Goal: Check status: Check status

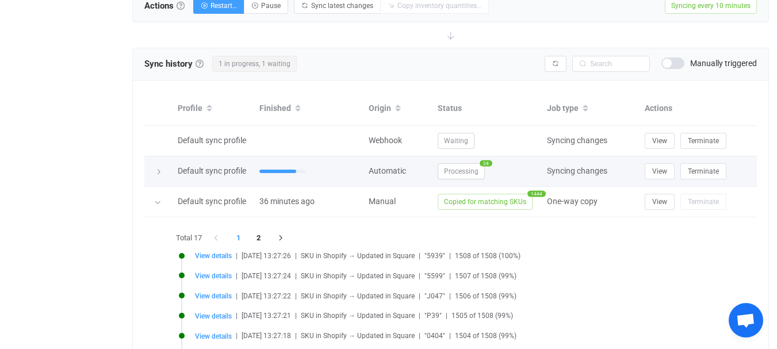
scroll to position [405, 0]
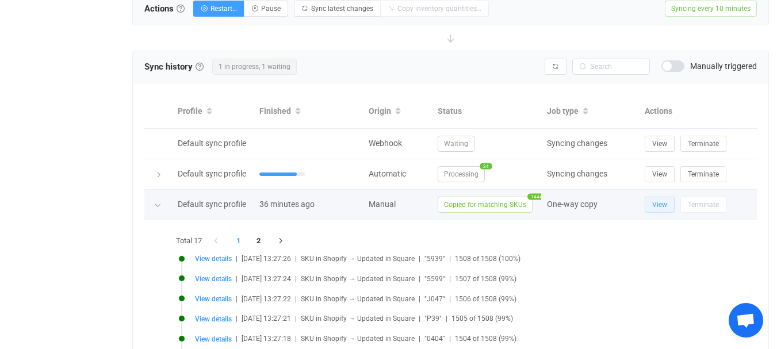
click at [651, 198] on button "View" at bounding box center [659, 205] width 30 height 16
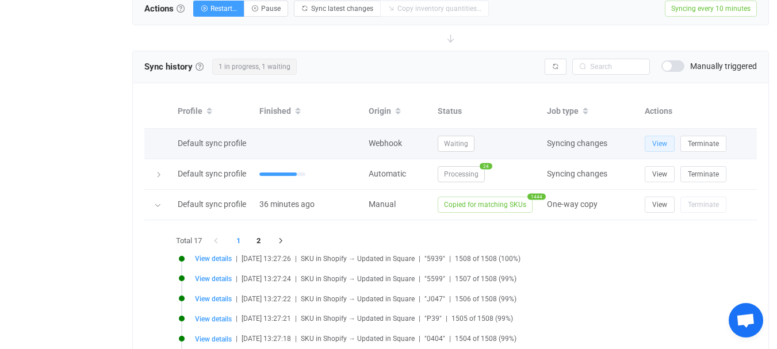
click at [650, 141] on button "View" at bounding box center [659, 144] width 30 height 16
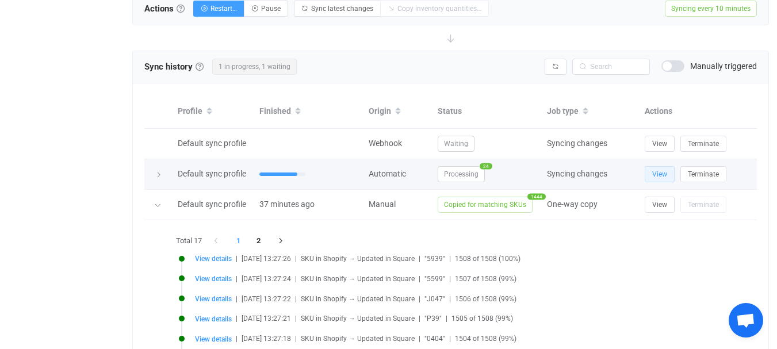
click at [650, 174] on button "View" at bounding box center [659, 174] width 30 height 16
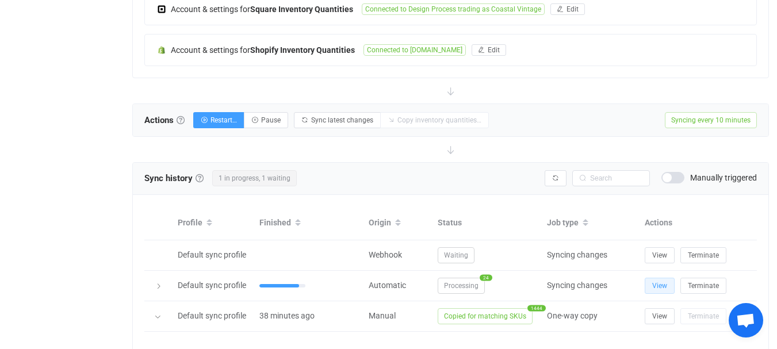
scroll to position [351, 0]
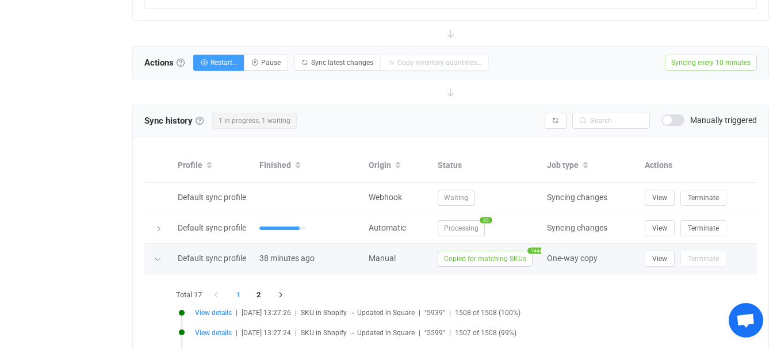
click at [472, 257] on span "Copied for matching SKUs" at bounding box center [484, 259] width 95 height 16
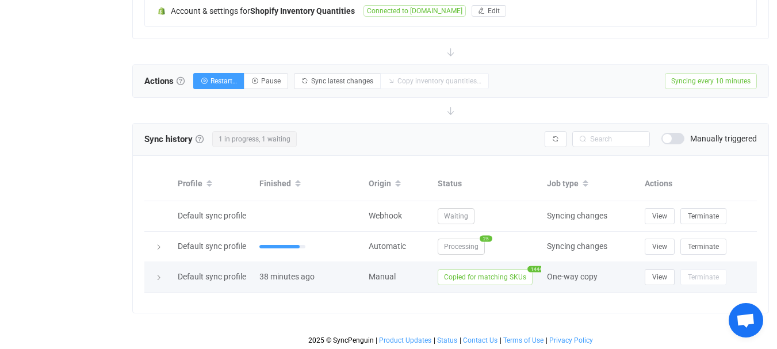
click at [462, 274] on span "Copied for matching SKUs" at bounding box center [484, 277] width 95 height 16
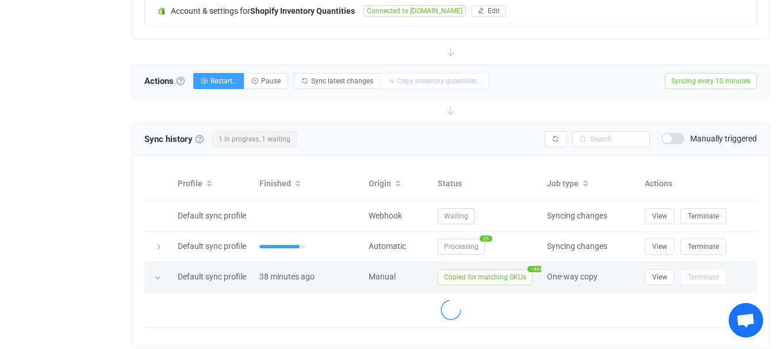
scroll to position [351, 0]
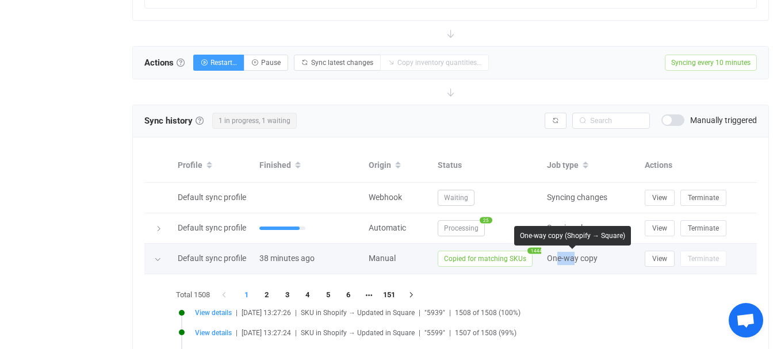
drag, startPoint x: 559, startPoint y: 256, endPoint x: 579, endPoint y: 257, distance: 20.7
click at [579, 257] on span "One-way copy" at bounding box center [572, 257] width 51 height 9
click at [590, 259] on span "One-way copy" at bounding box center [572, 257] width 51 height 9
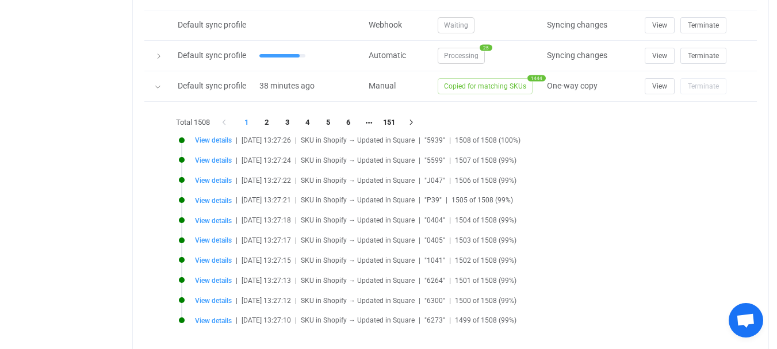
scroll to position [466, 0]
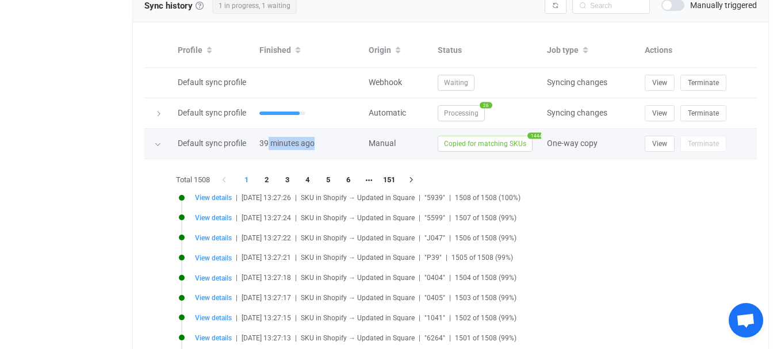
drag, startPoint x: 323, startPoint y: 144, endPoint x: 263, endPoint y: 146, distance: 59.8
click at [265, 146] on div "39 minutes ago" at bounding box center [307, 143] width 109 height 13
click at [258, 146] on div "39 minutes ago" at bounding box center [307, 143] width 109 height 13
drag, startPoint x: 257, startPoint y: 143, endPoint x: 288, endPoint y: 143, distance: 31.0
click at [275, 143] on div "39 minutes ago" at bounding box center [307, 143] width 109 height 13
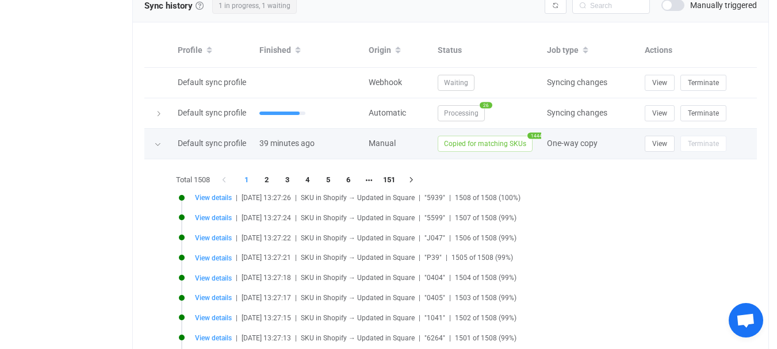
click at [298, 140] on span "39 minutes ago" at bounding box center [286, 143] width 55 height 9
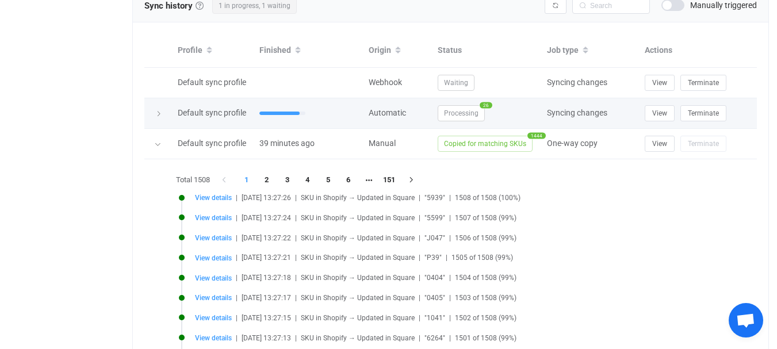
click at [599, 112] on span "Syncing changes" at bounding box center [577, 112] width 60 height 9
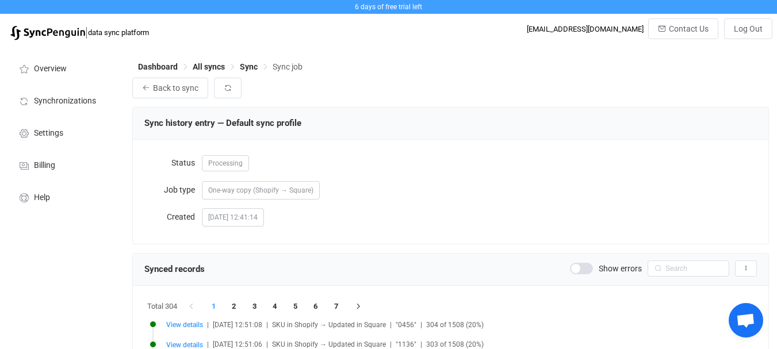
click at [582, 270] on span at bounding box center [581, 268] width 23 height 11
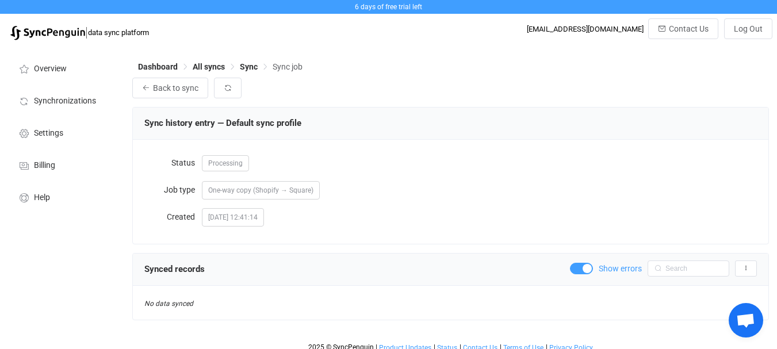
scroll to position [10, 0]
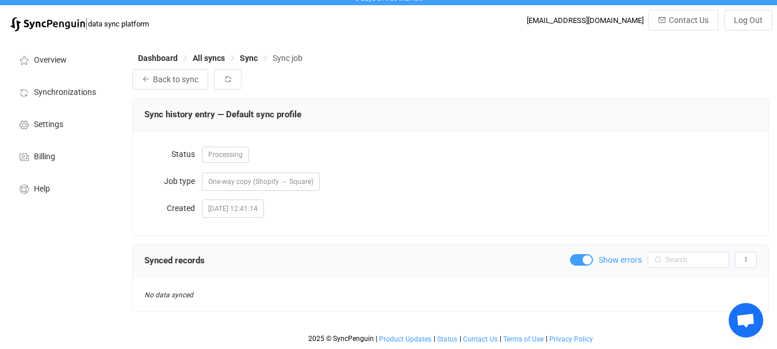
click at [581, 257] on span at bounding box center [581, 259] width 23 height 11
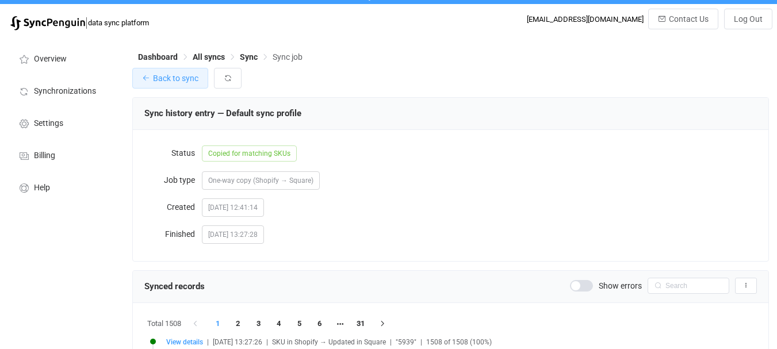
scroll to position [10, 0]
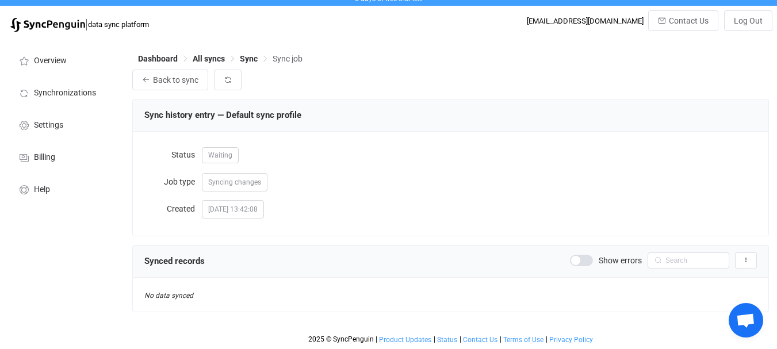
scroll to position [10, 0]
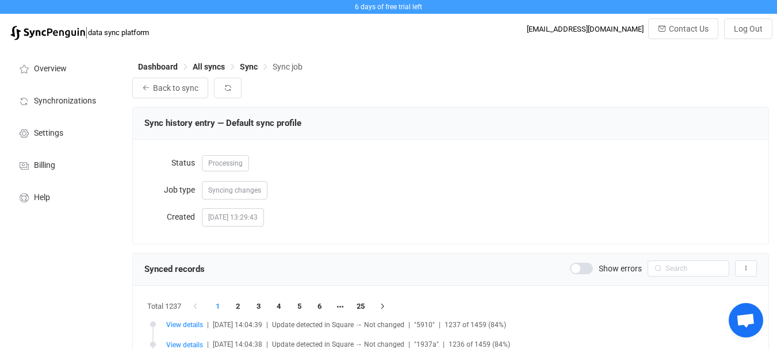
drag, startPoint x: 217, startPoint y: 188, endPoint x: 282, endPoint y: 184, distance: 65.0
click at [248, 189] on span "Syncing changes" at bounding box center [234, 190] width 53 height 8
click at [289, 182] on div "Syncing changes" at bounding box center [479, 189] width 555 height 23
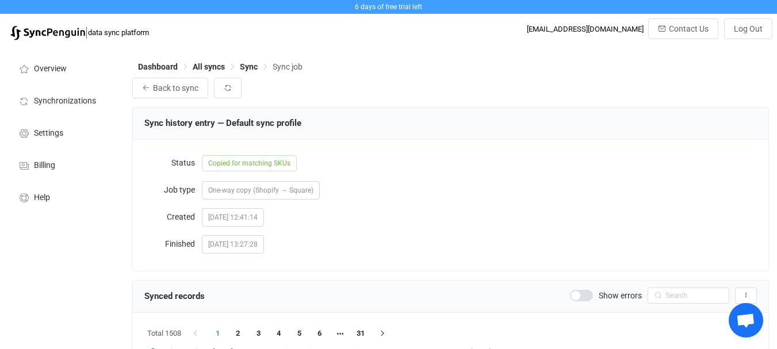
click at [583, 297] on span at bounding box center [581, 295] width 23 height 11
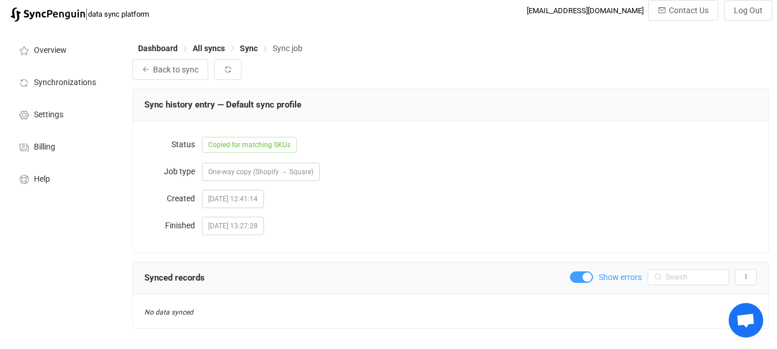
scroll to position [37, 0]
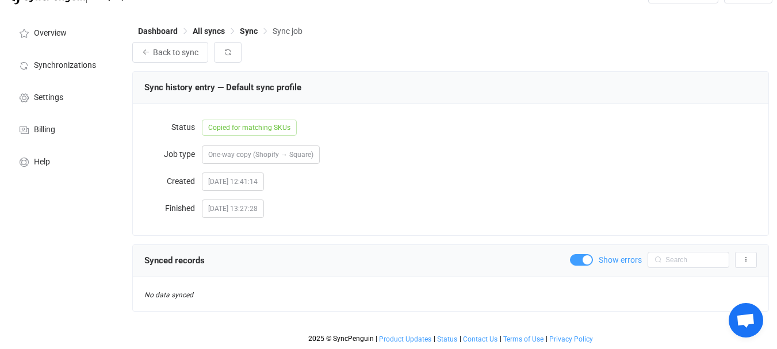
click at [572, 259] on span at bounding box center [581, 259] width 23 height 11
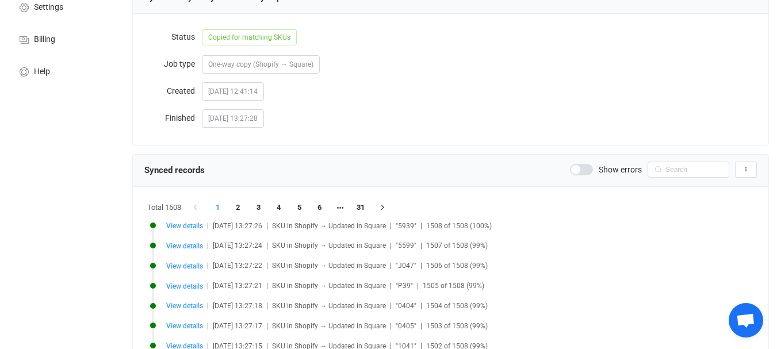
scroll to position [74, 0]
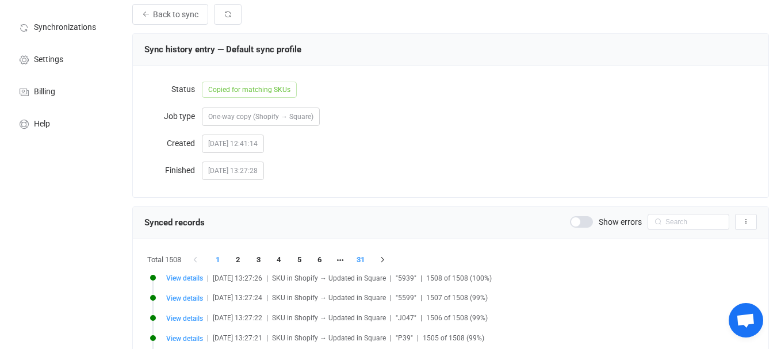
click at [362, 260] on li "31" at bounding box center [360, 260] width 21 height 16
drag, startPoint x: 379, startPoint y: 277, endPoint x: 434, endPoint y: 277, distance: 55.2
click at [413, 277] on span "SKU in Shopify → Unable to update in Square (not found)" at bounding box center [361, 278] width 178 height 8
click at [435, 277] on span "SKU in Shopify → Unable to update in Square (not found)" at bounding box center [361, 278] width 178 height 8
drag, startPoint x: 426, startPoint y: 278, endPoint x: 476, endPoint y: 276, distance: 50.1
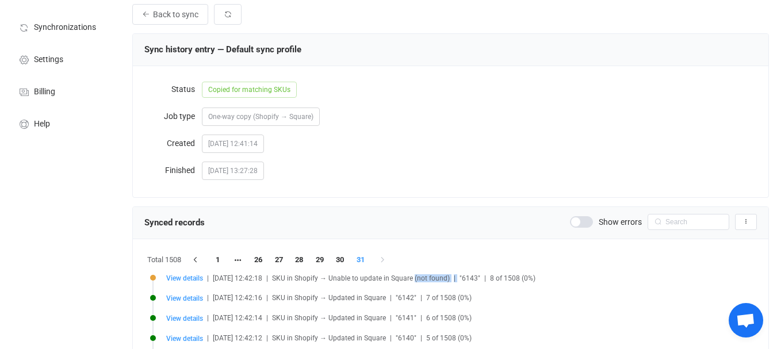
click at [470, 276] on div "View details | [DATE] 12:42:18 | SKU in Shopify → Unable to update in Square (n…" at bounding box center [461, 278] width 590 height 9
click at [478, 276] on span ""6143"" at bounding box center [469, 278] width 21 height 8
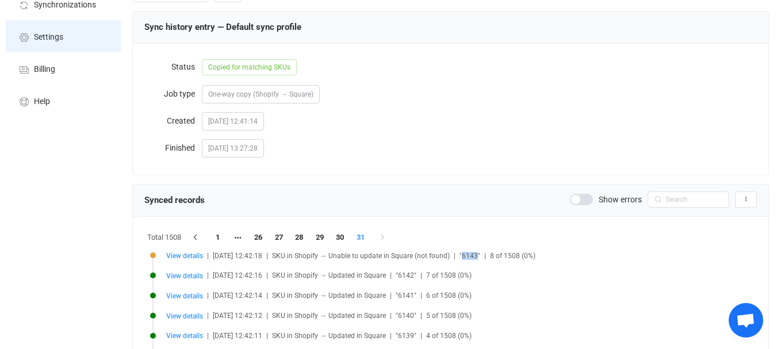
scroll to position [95, 0]
